Goal: Transaction & Acquisition: Purchase product/service

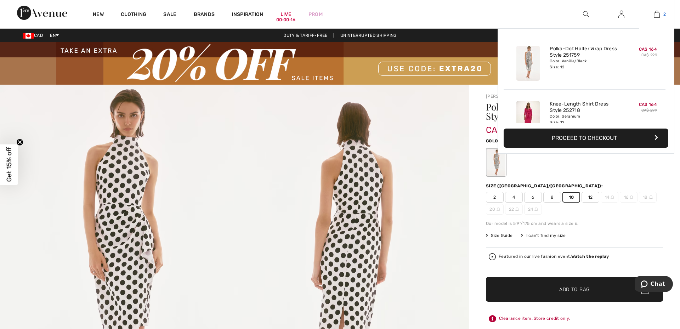
click at [654, 16] on img at bounding box center [657, 14] width 6 height 9
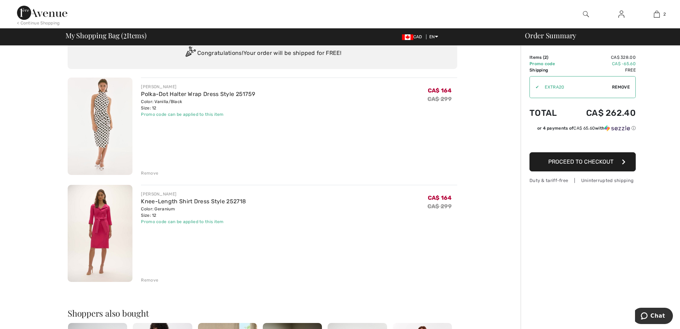
scroll to position [59, 0]
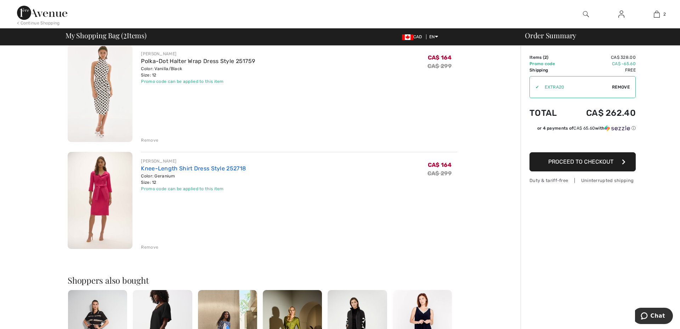
click at [155, 168] on link "Knee-Length Shirt Dress Style 252718" at bounding box center [193, 168] width 105 height 7
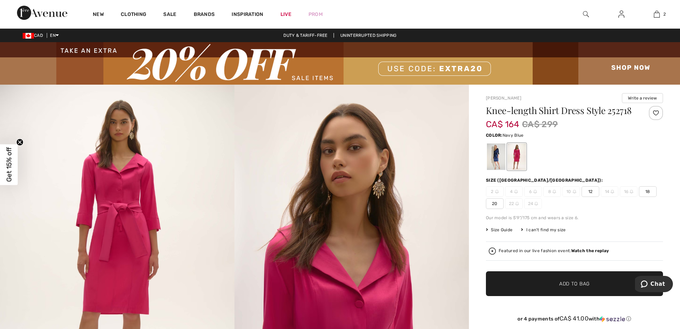
click at [493, 155] on div at bounding box center [496, 157] width 18 height 27
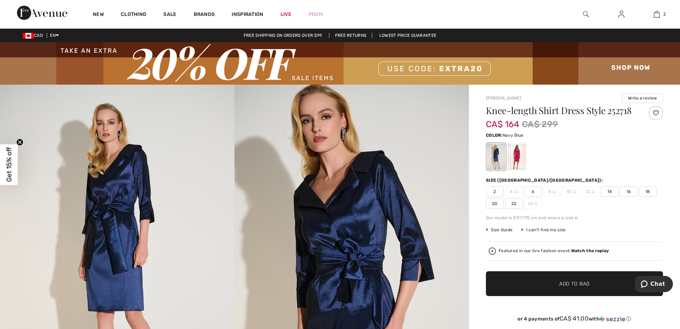
click at [501, 230] on span "Size Guide" at bounding box center [499, 230] width 27 height 6
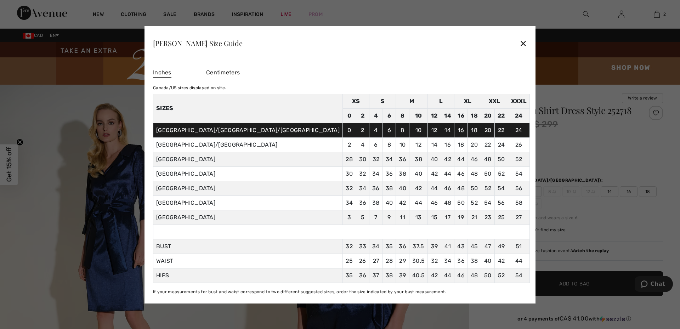
click at [520, 43] on div "✕" at bounding box center [523, 43] width 7 height 15
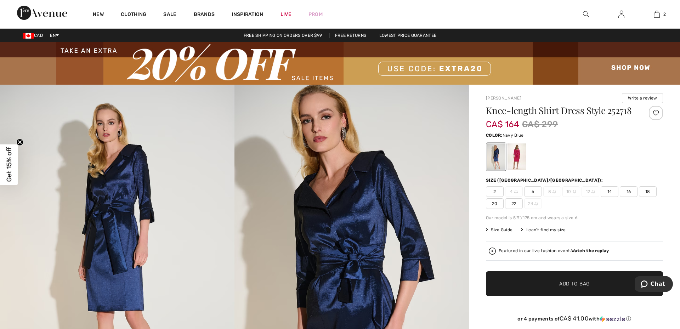
click at [499, 229] on span "Size Guide" at bounding box center [499, 230] width 27 height 6
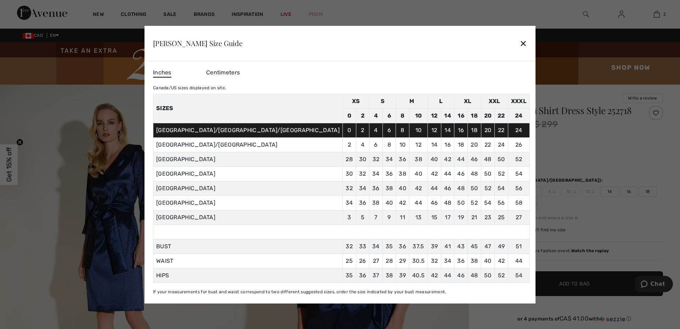
click at [520, 44] on div "✕" at bounding box center [523, 43] width 7 height 15
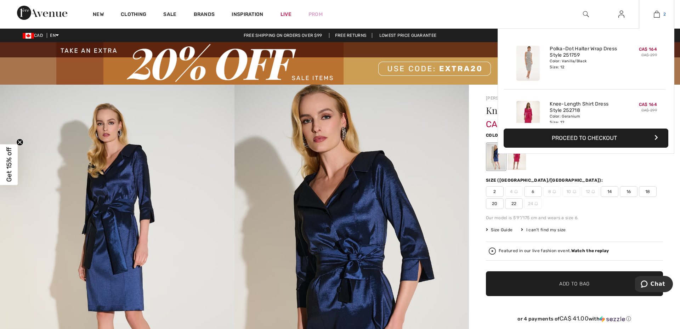
click at [654, 17] on img at bounding box center [657, 14] width 6 height 9
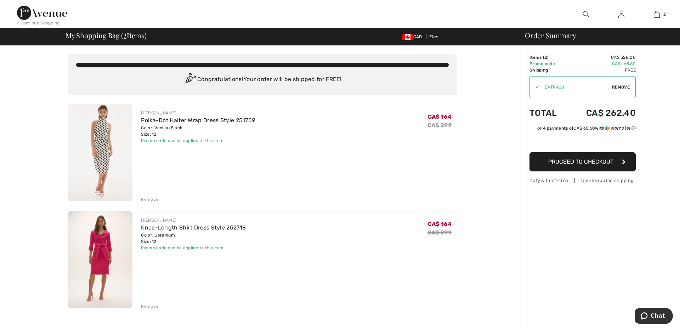
click at [30, 11] on img at bounding box center [42, 13] width 50 height 14
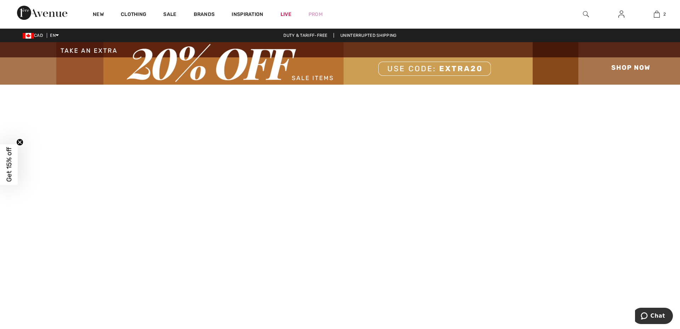
click at [251, 64] on img at bounding box center [340, 63] width 680 height 43
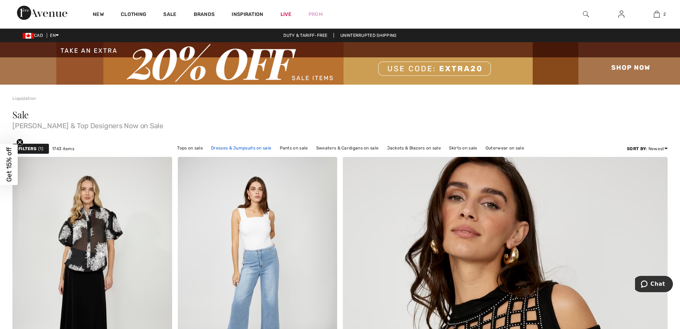
click at [237, 150] on link "Dresses & Jumpsuits on sale" at bounding box center [241, 148] width 67 height 9
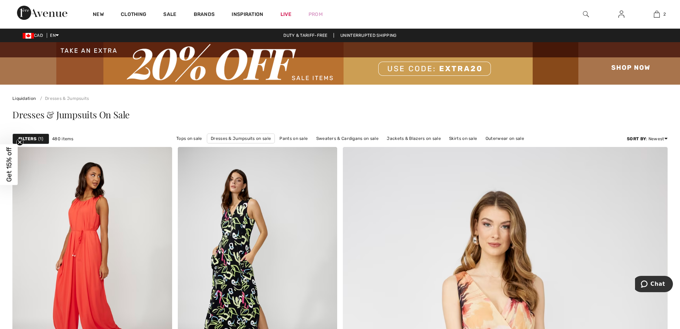
click at [41, 139] on span "1" at bounding box center [40, 139] width 5 height 6
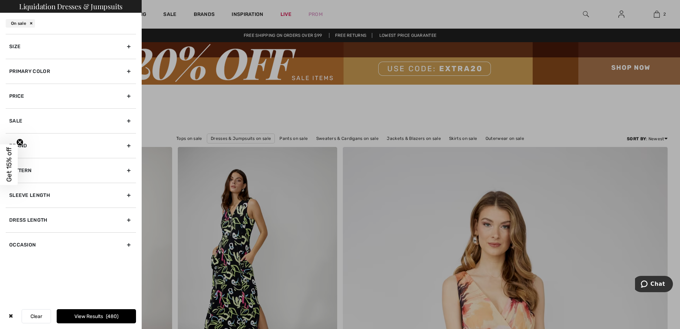
click at [40, 74] on div "Primary Color" at bounding box center [71, 71] width 130 height 25
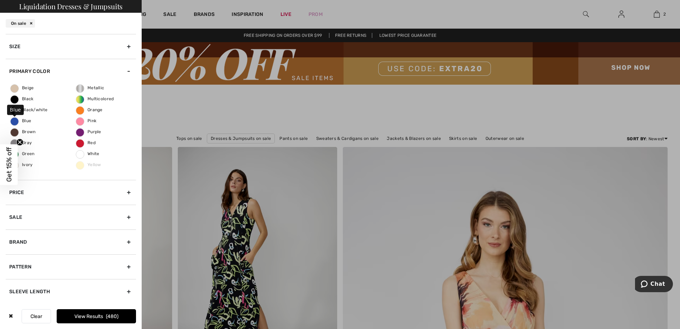
click at [22, 122] on span "Blue" at bounding box center [21, 120] width 21 height 5
click at [0, 0] on input "Blue" at bounding box center [0, 0] width 0 height 0
click at [25, 131] on span "Brown" at bounding box center [23, 131] width 25 height 5
click at [0, 0] on input "Brown" at bounding box center [0, 0] width 0 height 0
click at [82, 143] on span "Red" at bounding box center [85, 142] width 19 height 5
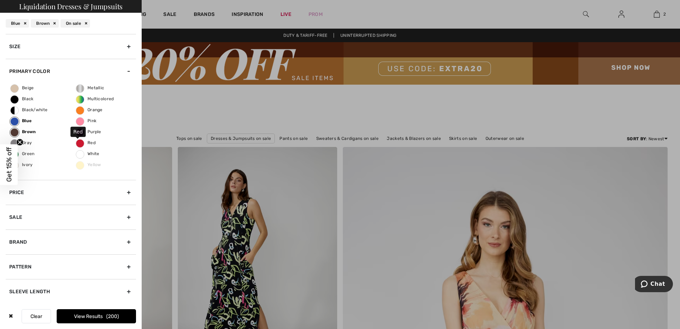
click at [0, 0] on input "Red" at bounding box center [0, 0] width 0 height 0
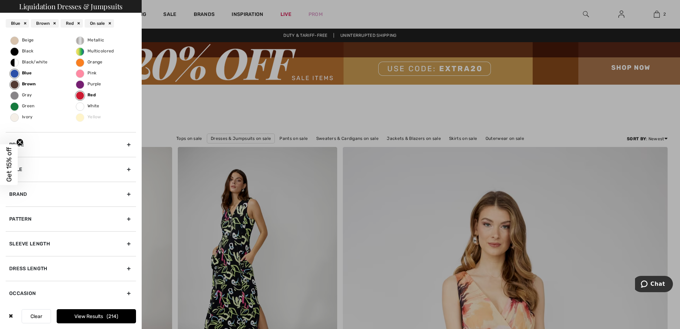
scroll to position [50, 0]
click at [20, 103] on span "Green" at bounding box center [23, 103] width 24 height 5
click at [0, 0] on input "Green" at bounding box center [0, 0] width 0 height 0
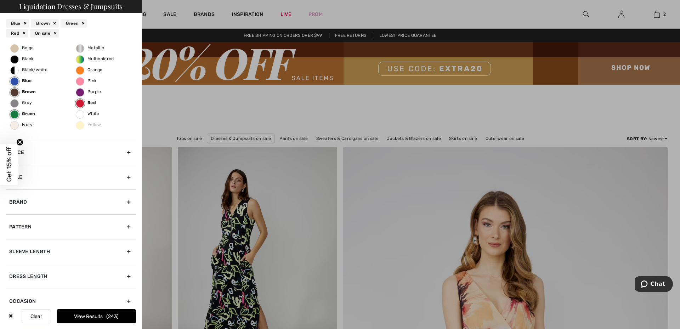
click at [20, 142] on icon "Close teaser" at bounding box center [19, 142] width 3 height 3
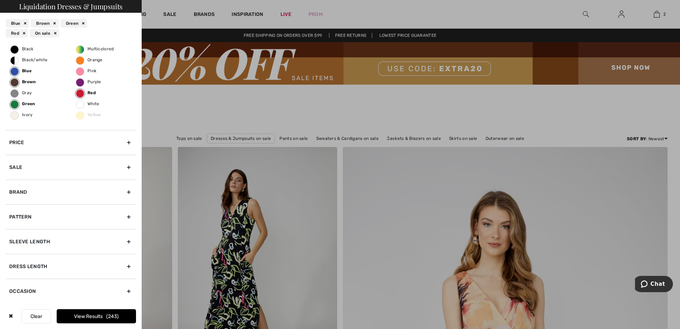
click at [81, 266] on div "Dress Length" at bounding box center [71, 266] width 130 height 25
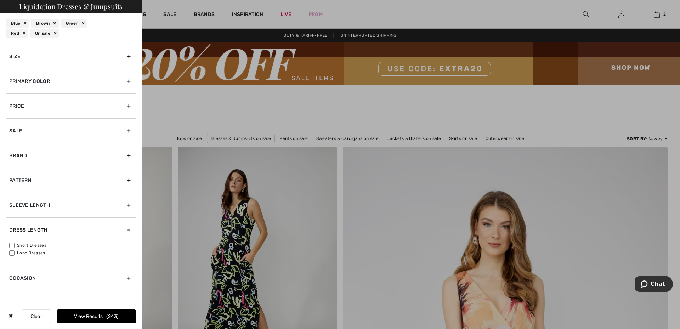
scroll to position [0, 0]
click at [23, 255] on label "Long Dresses" at bounding box center [72, 253] width 127 height 6
click at [15, 255] on input"] "Long Dresses" at bounding box center [11, 253] width 5 height 5
checkbox input"] "true"
click at [91, 317] on button "View Results 99" at bounding box center [96, 316] width 79 height 14
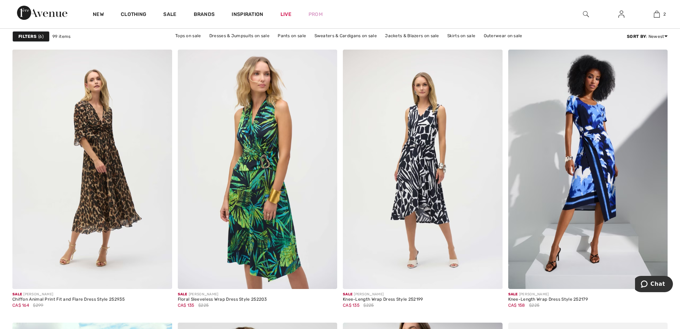
scroll to position [1558, 0]
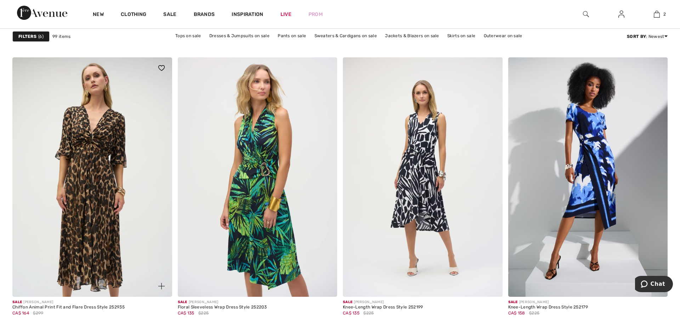
click at [97, 188] on img at bounding box center [92, 177] width 160 height 240
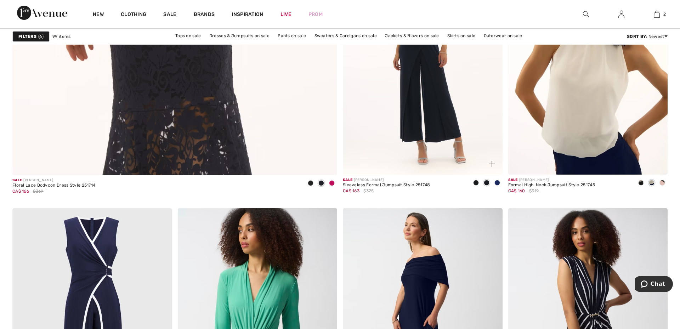
scroll to position [2579, 0]
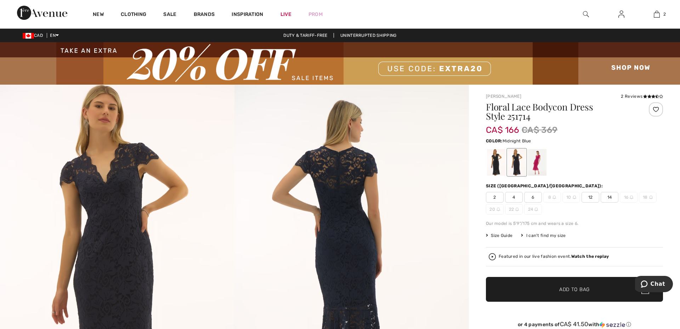
click at [592, 199] on span "12" at bounding box center [591, 197] width 18 height 11
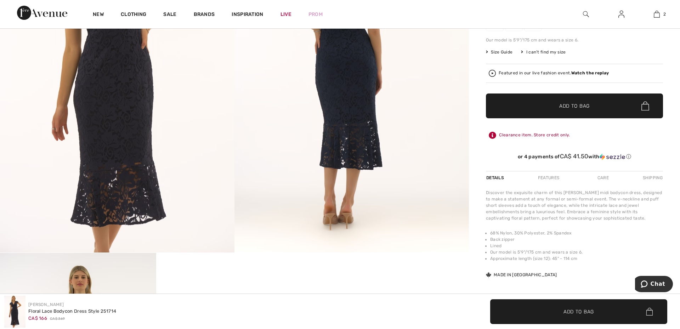
scroll to position [37, 0]
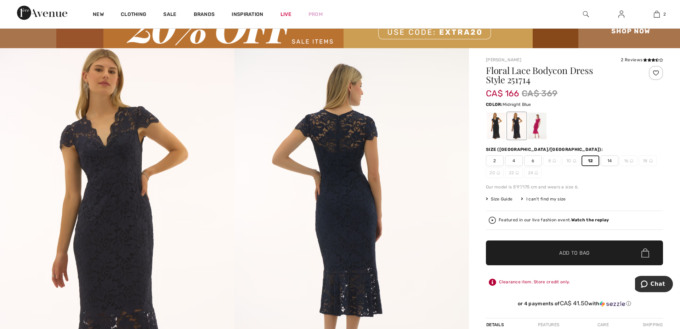
click at [512, 118] on div at bounding box center [517, 126] width 18 height 27
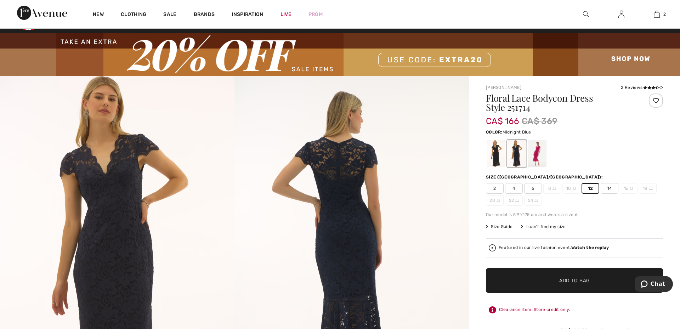
scroll to position [8, 0]
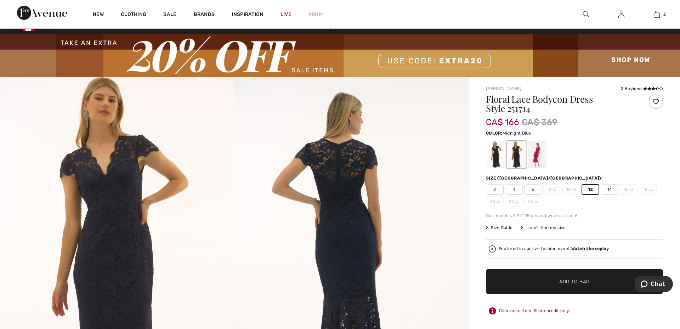
click at [537, 288] on span "✔ Added to Bag Add to Bag" at bounding box center [574, 281] width 177 height 25
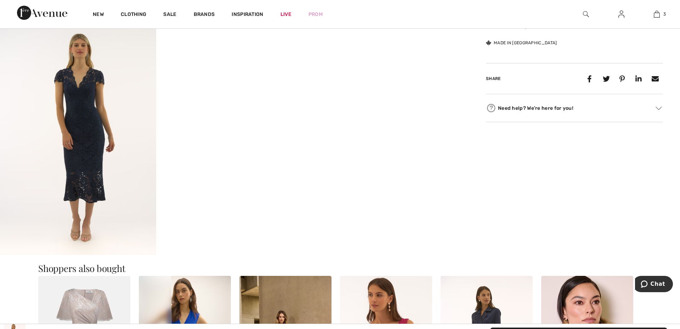
scroll to position [423, 0]
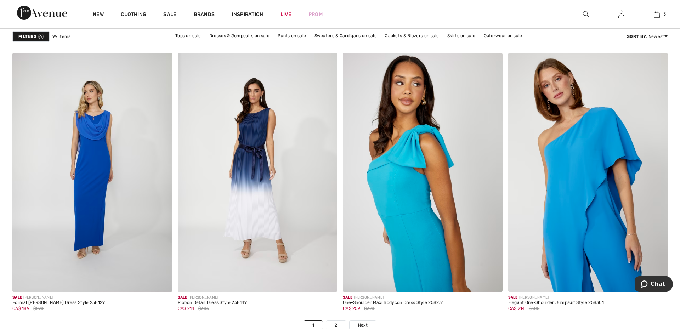
scroll to position [4071, 0]
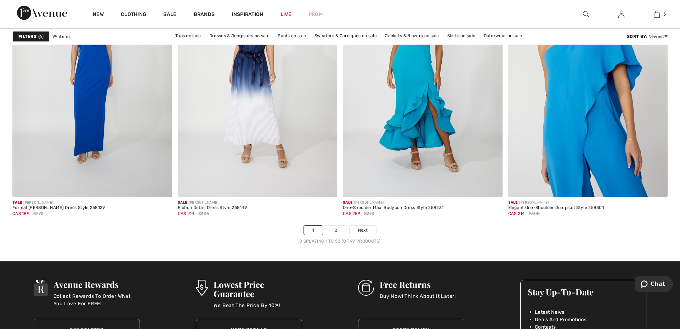
click at [341, 226] on link "2" at bounding box center [335, 230] width 19 height 9
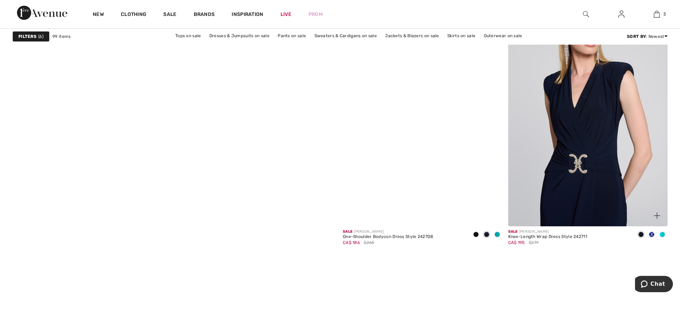
scroll to position [2223, 0]
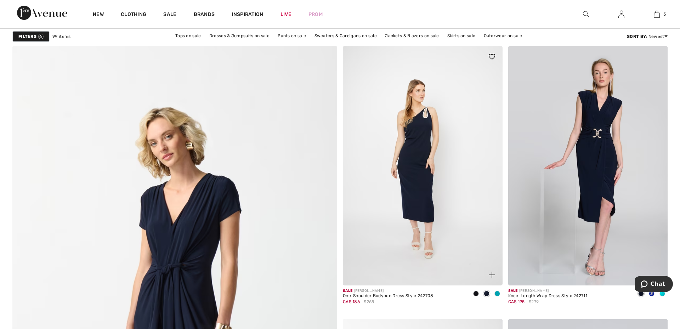
click at [423, 192] on img at bounding box center [423, 166] width 160 height 240
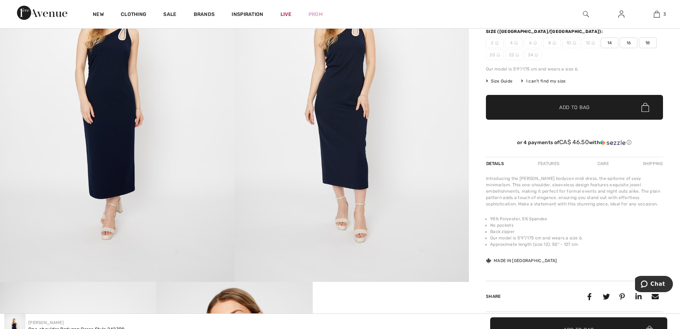
scroll to position [97, 0]
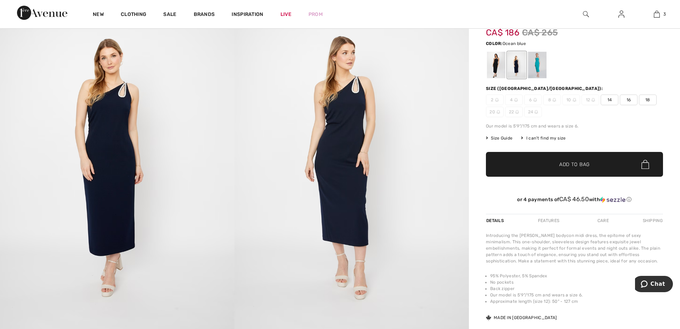
click at [536, 66] on div at bounding box center [537, 65] width 18 height 27
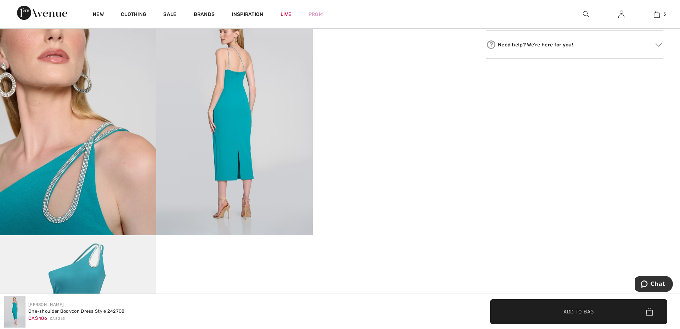
scroll to position [439, 0]
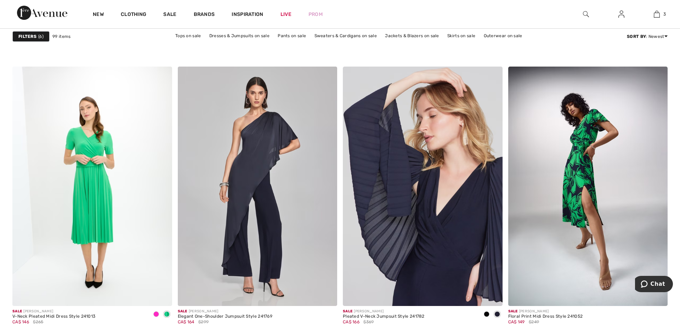
scroll to position [3446, 0]
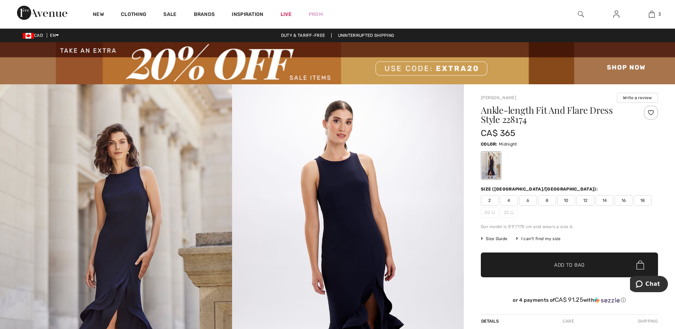
click at [498, 241] on span "Size Guide" at bounding box center [494, 239] width 27 height 6
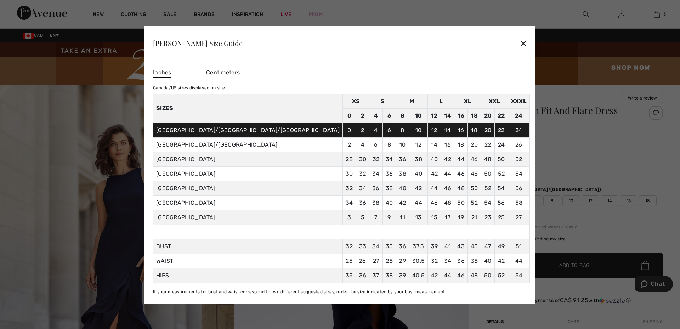
click at [520, 46] on div "✕" at bounding box center [523, 43] width 7 height 15
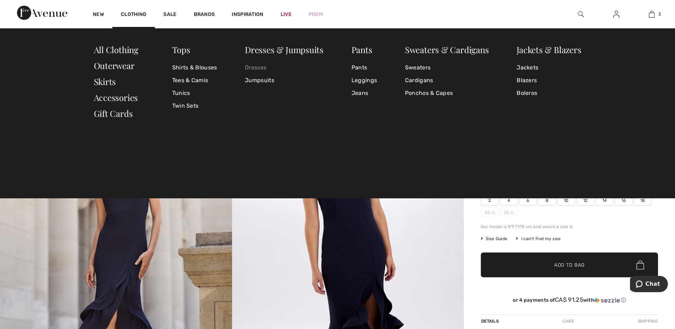
click at [257, 67] on link "Dresses" at bounding box center [284, 67] width 79 height 13
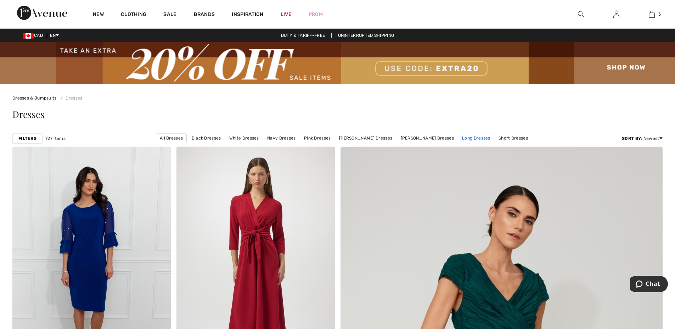
click at [470, 138] on link "Long Dresses" at bounding box center [476, 138] width 35 height 9
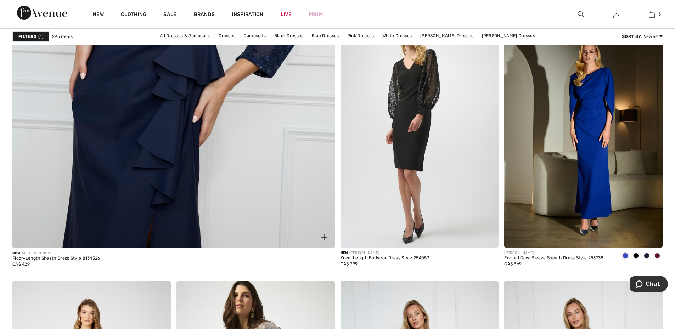
scroll to position [2516, 0]
